Goal: Navigation & Orientation: Find specific page/section

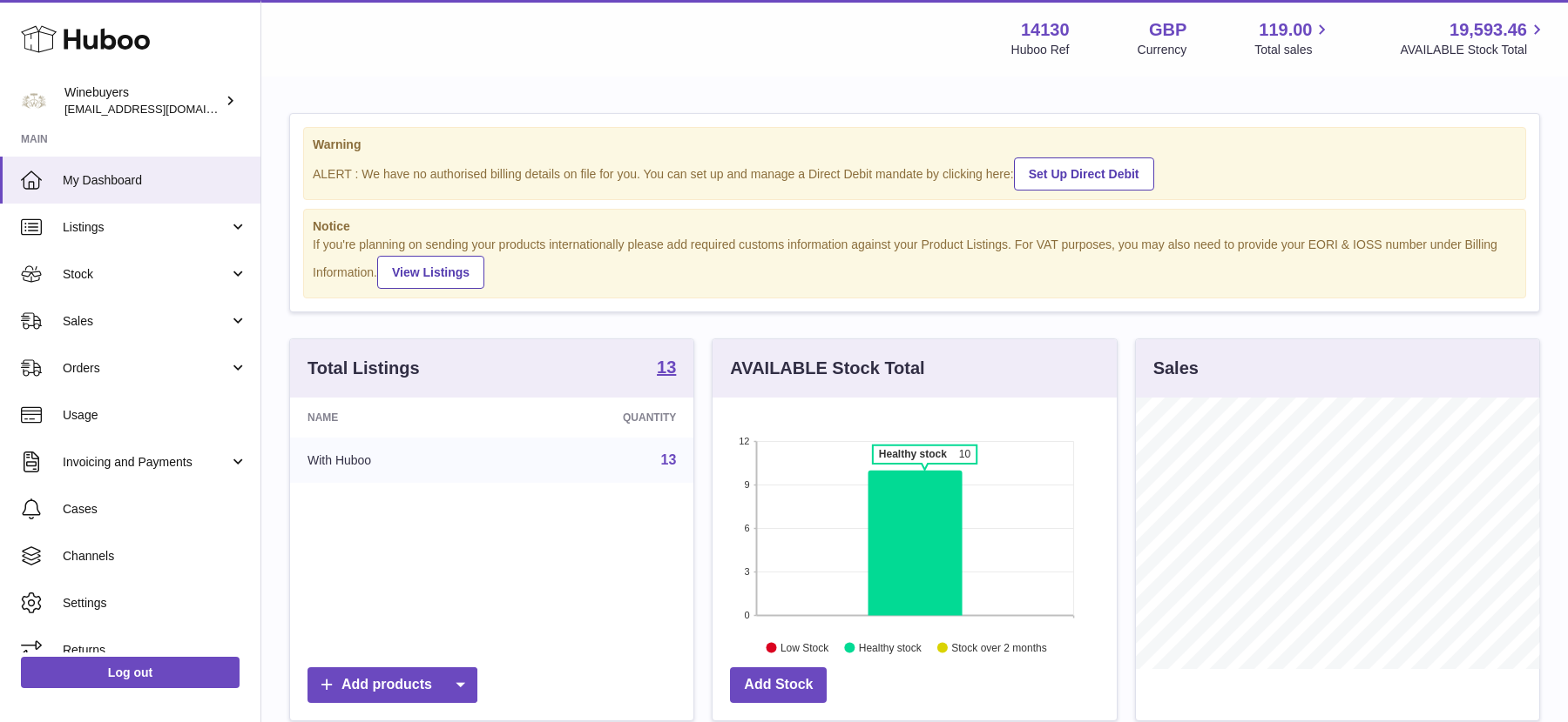
scroll to position [270, 403]
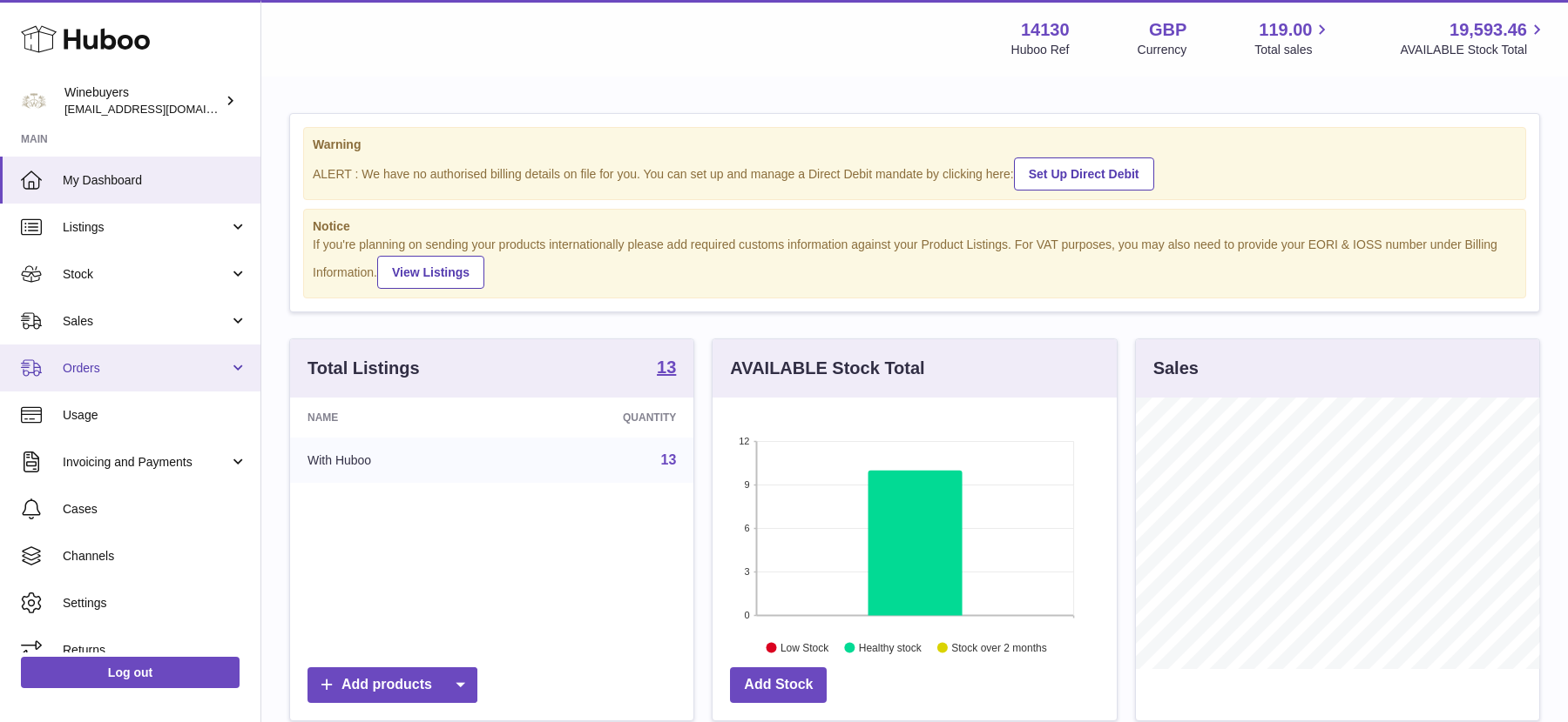
click at [120, 381] on link "Orders" at bounding box center [130, 368] width 260 height 47
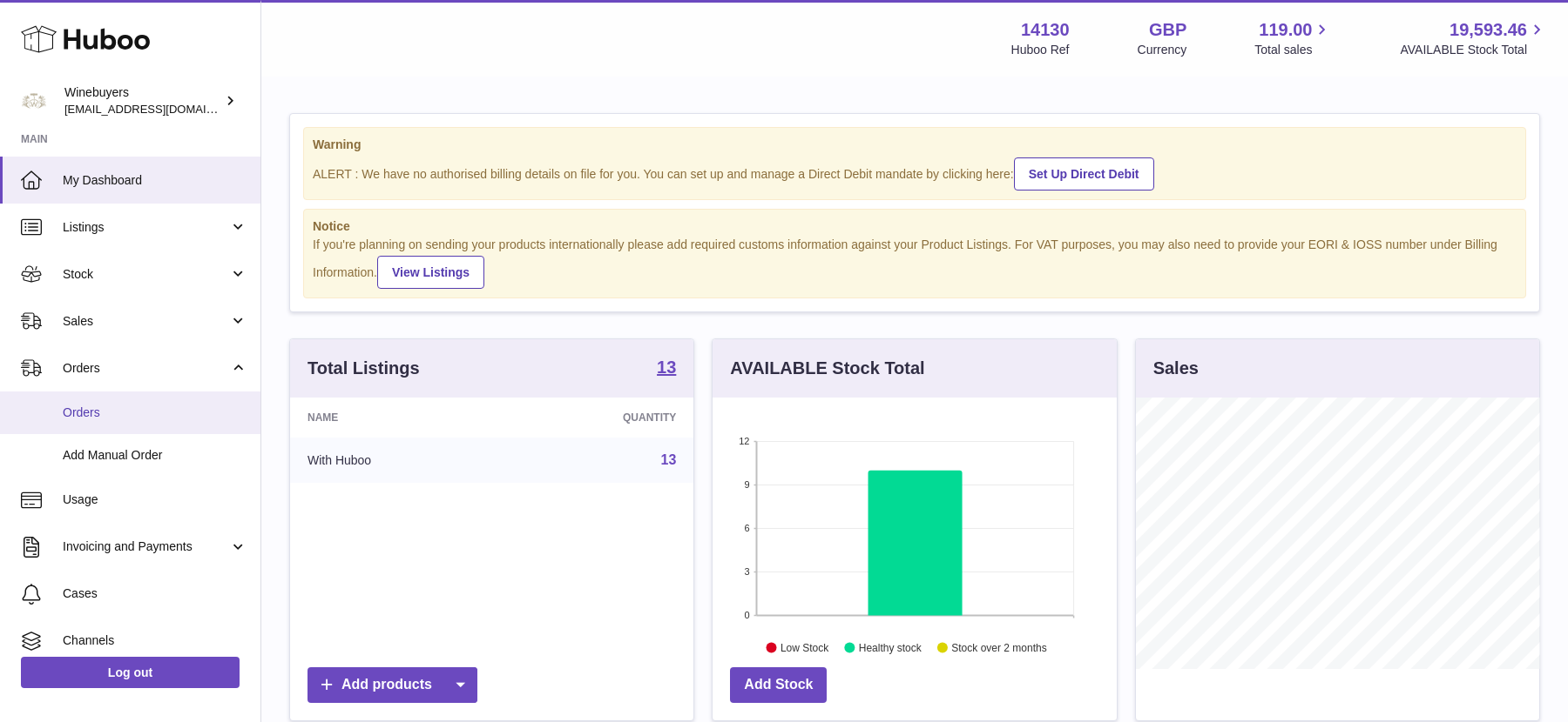
click at [114, 415] on span "Orders" at bounding box center [155, 413] width 185 height 17
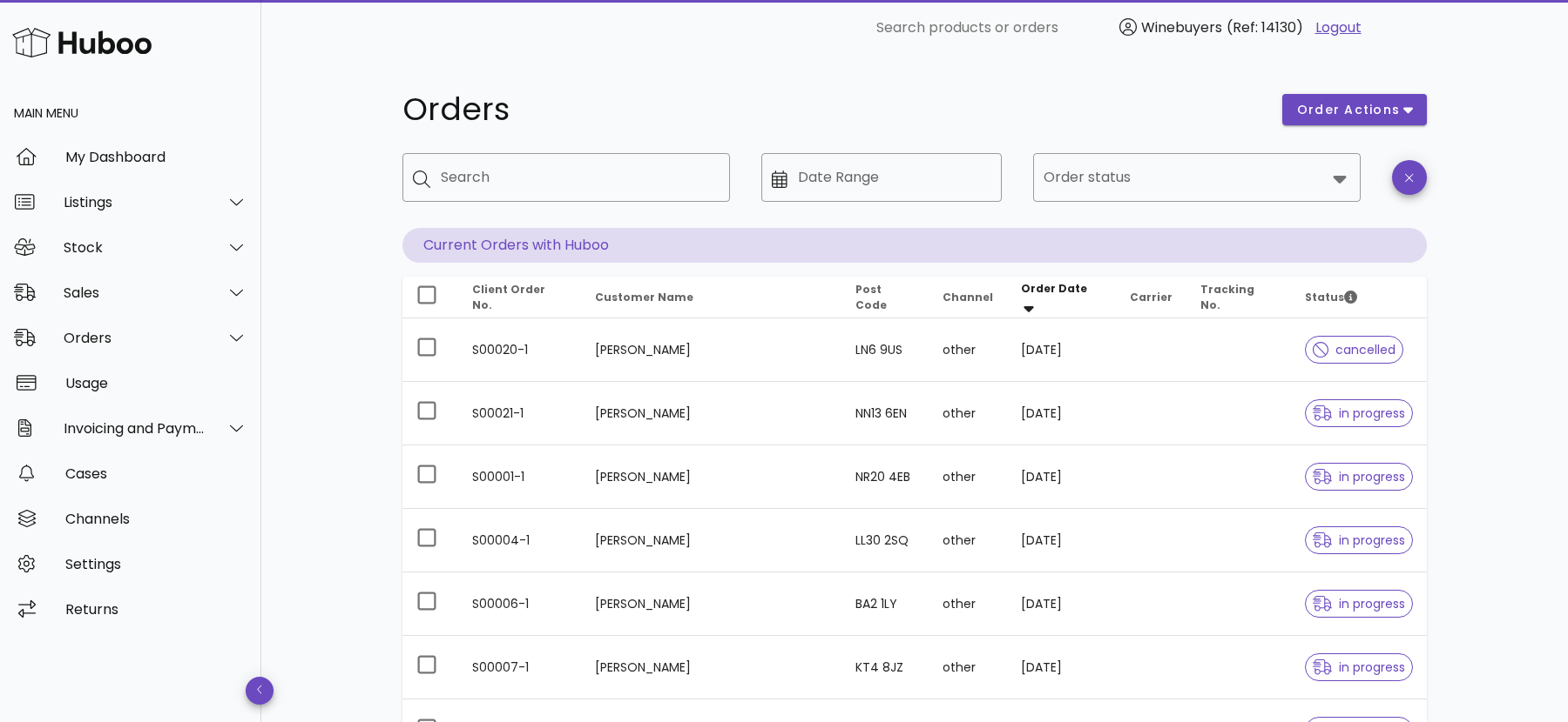
scroll to position [419, 0]
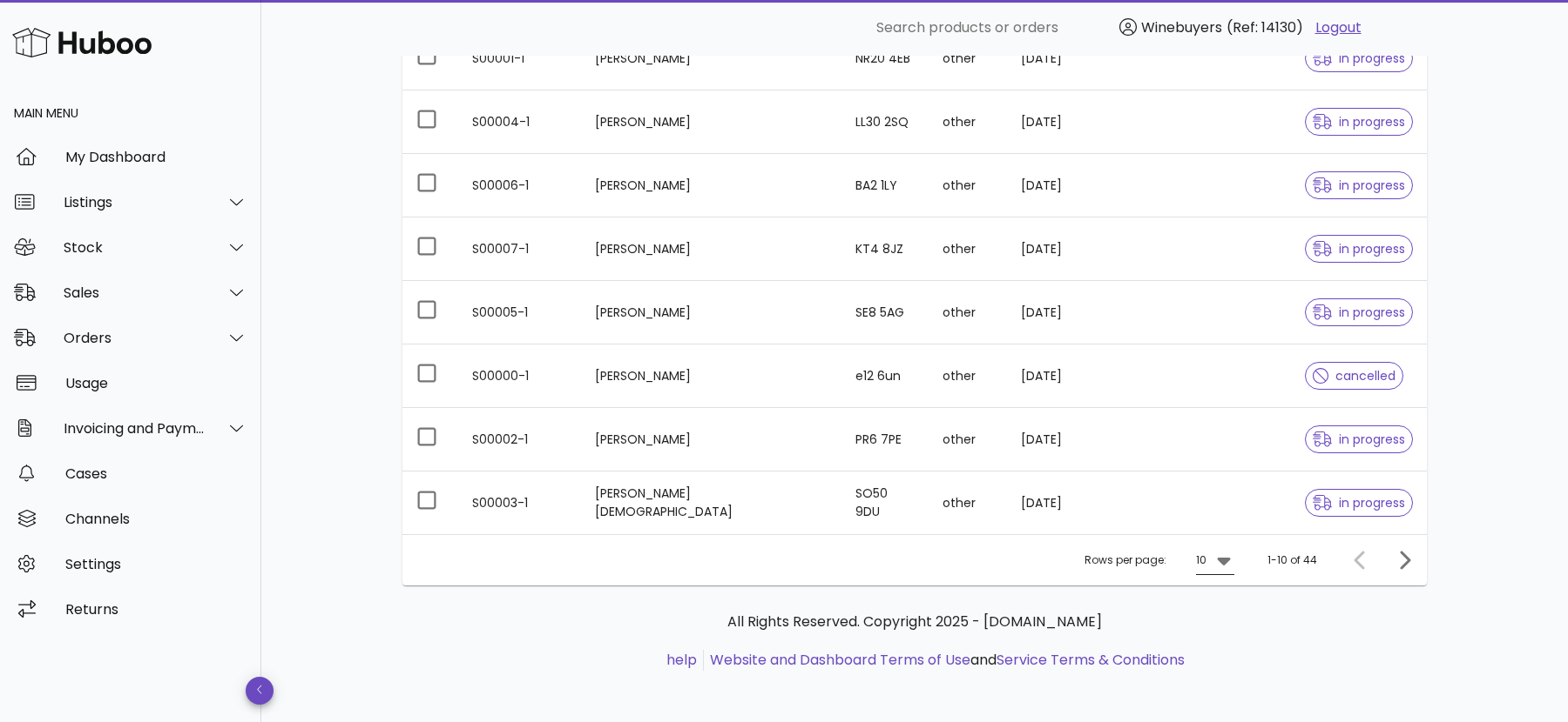
click at [1206, 561] on div "10" at bounding box center [1201, 561] width 10 height 16
click at [1221, 646] on div "50" at bounding box center [1220, 654] width 18 height 17
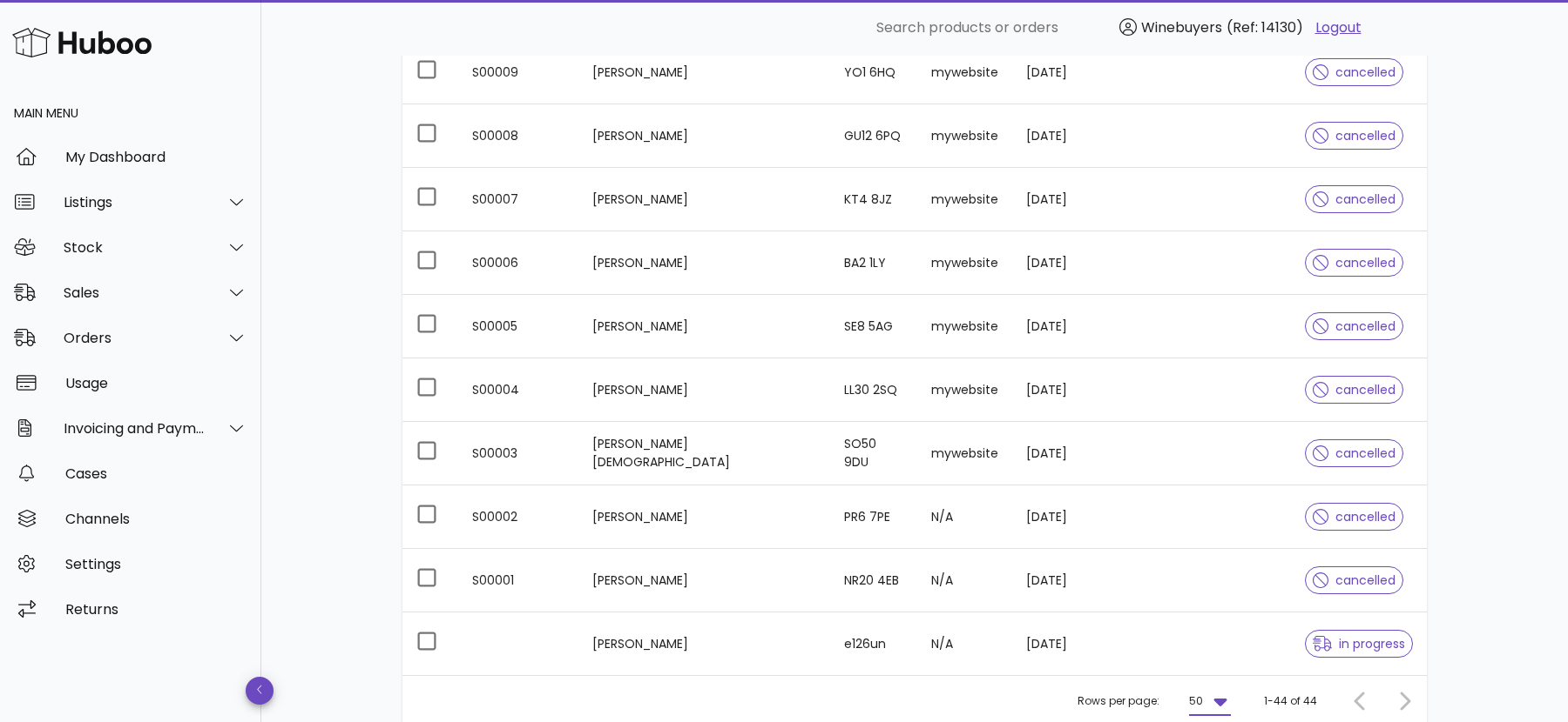
scroll to position [2556, 0]
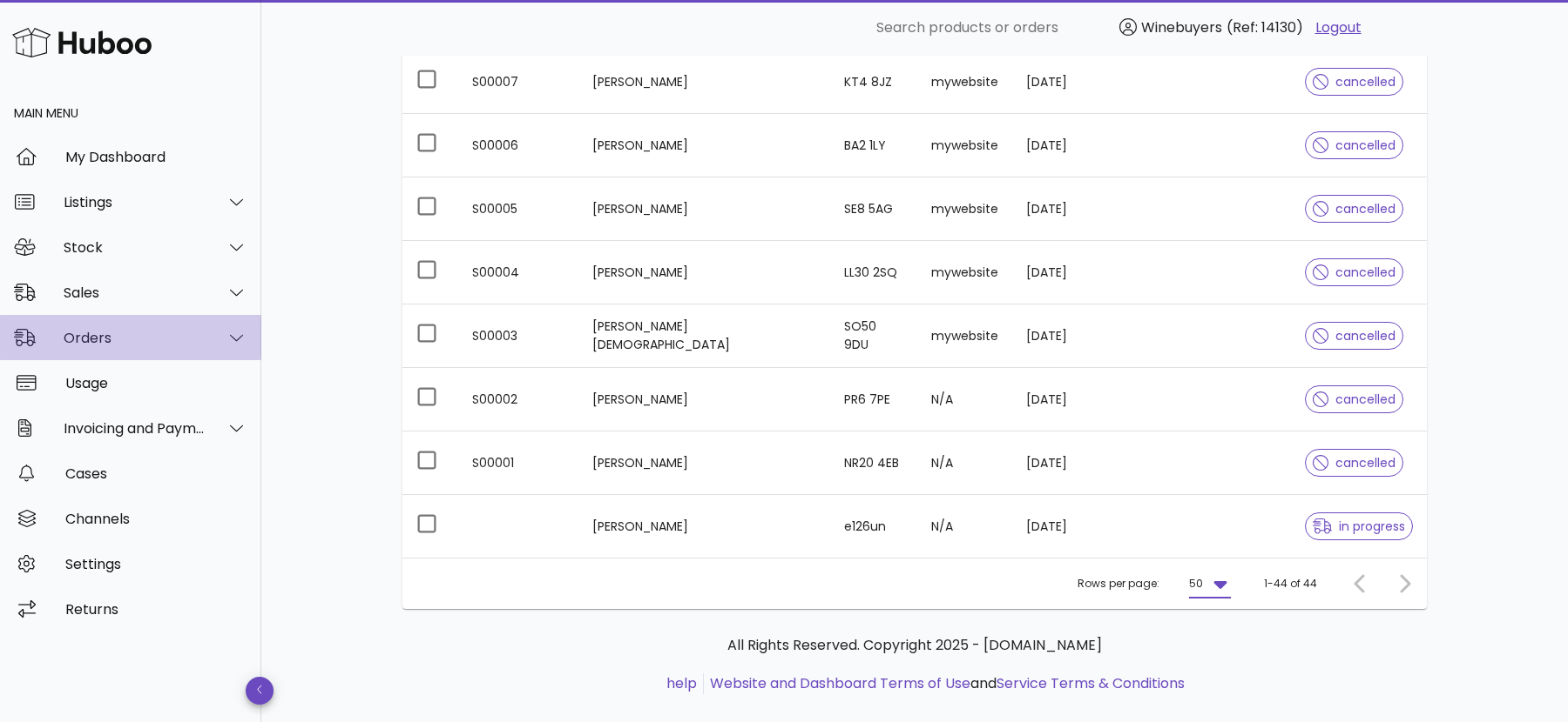
click at [121, 330] on div "Orders" at bounding box center [134, 338] width 142 height 17
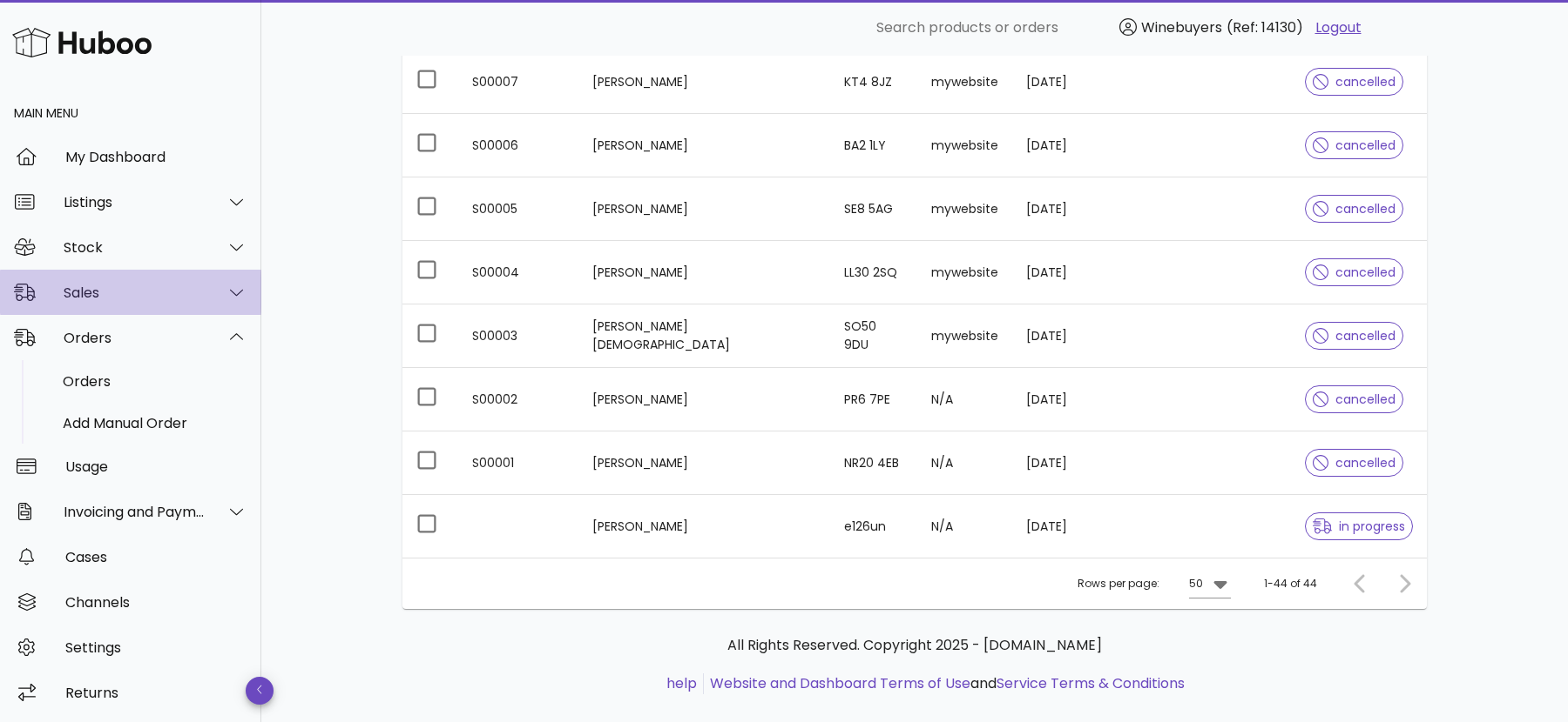
click at [115, 301] on div "Sales" at bounding box center [131, 292] width 261 height 45
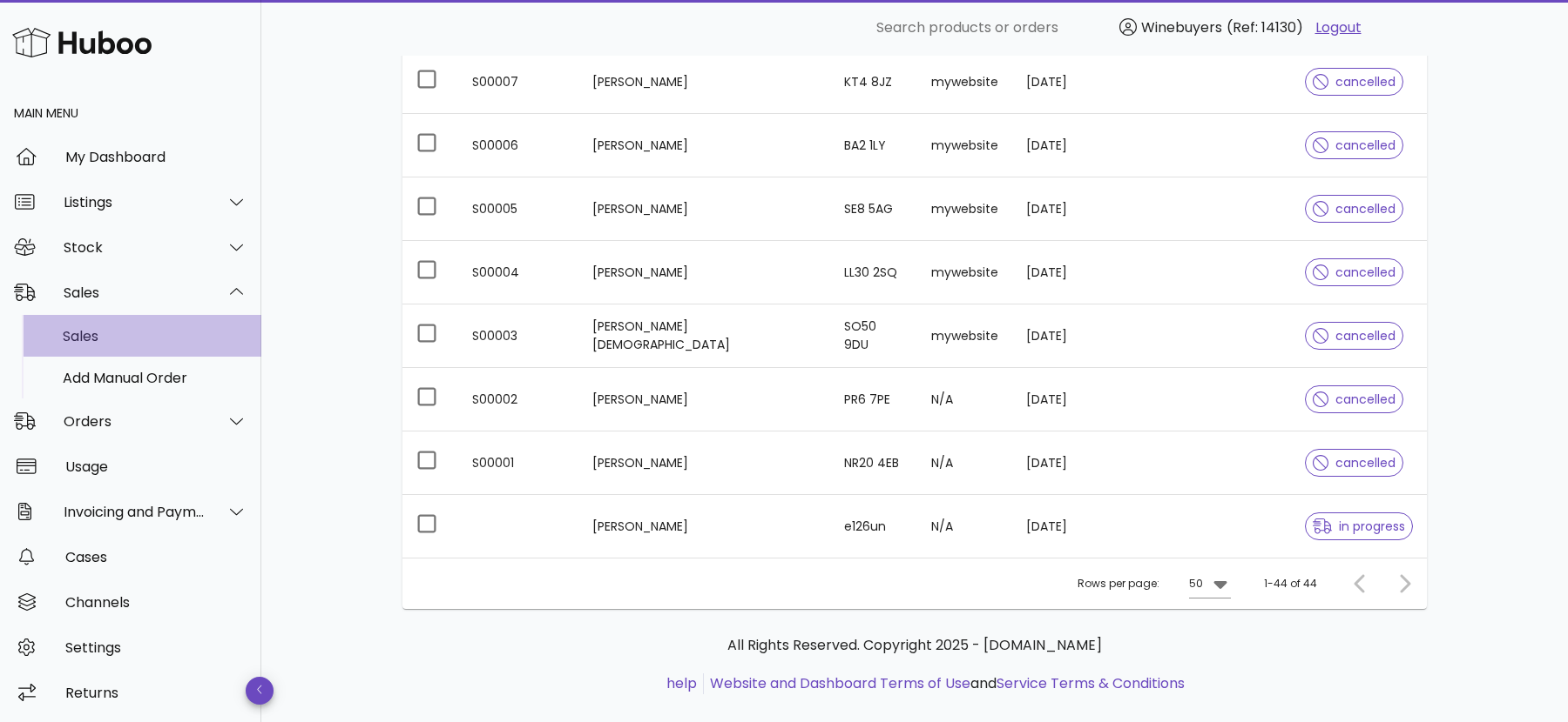
click at [108, 334] on div "Sales" at bounding box center [155, 337] width 185 height 17
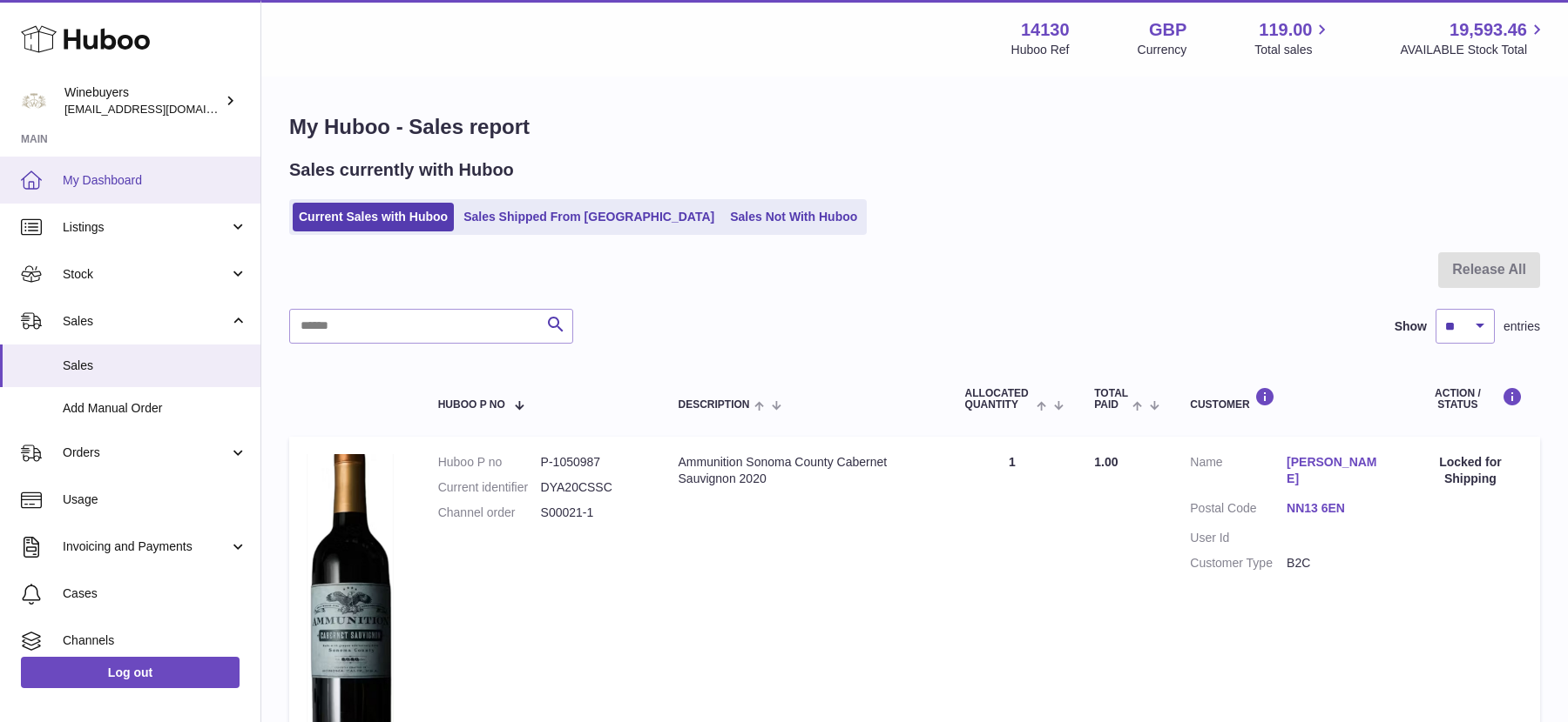
click at [101, 185] on span "My Dashboard" at bounding box center [155, 181] width 185 height 17
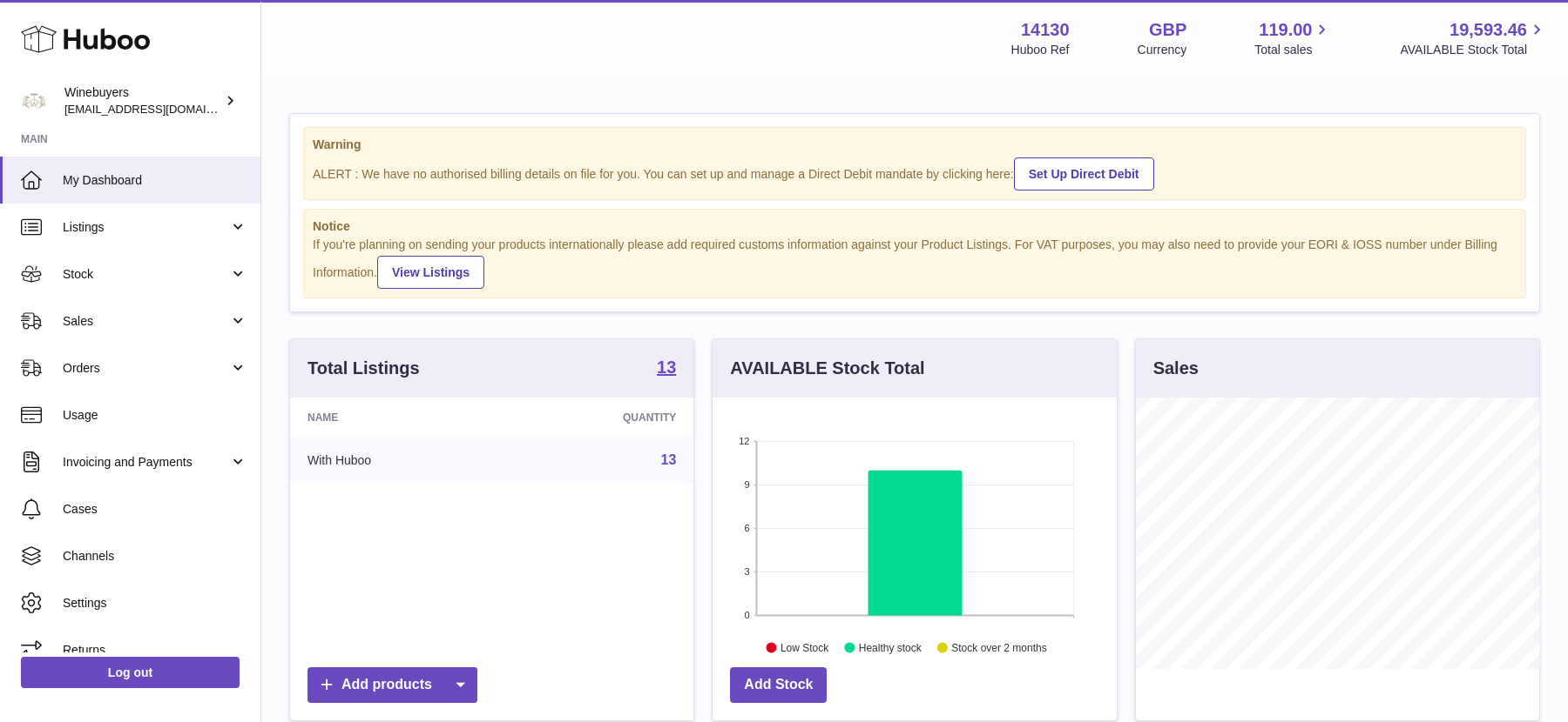
scroll to position [270, 403]
